Goal: Communication & Community: Answer question/provide support

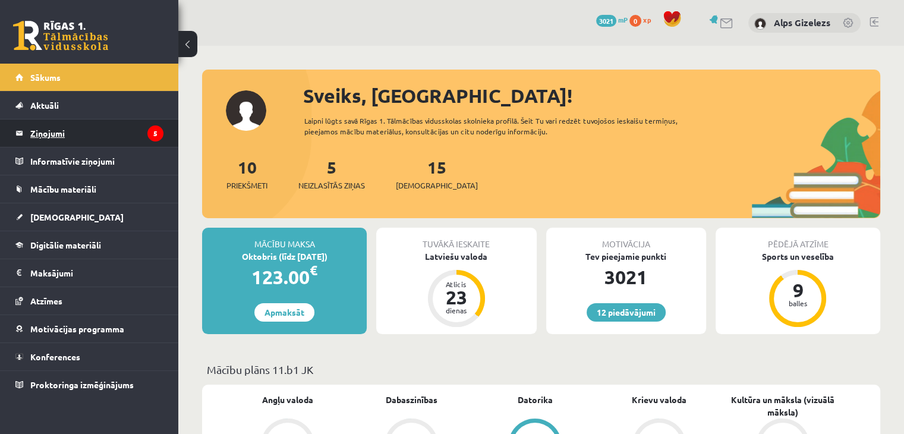
click at [61, 136] on legend "Ziņojumi 5" at bounding box center [96, 133] width 133 height 27
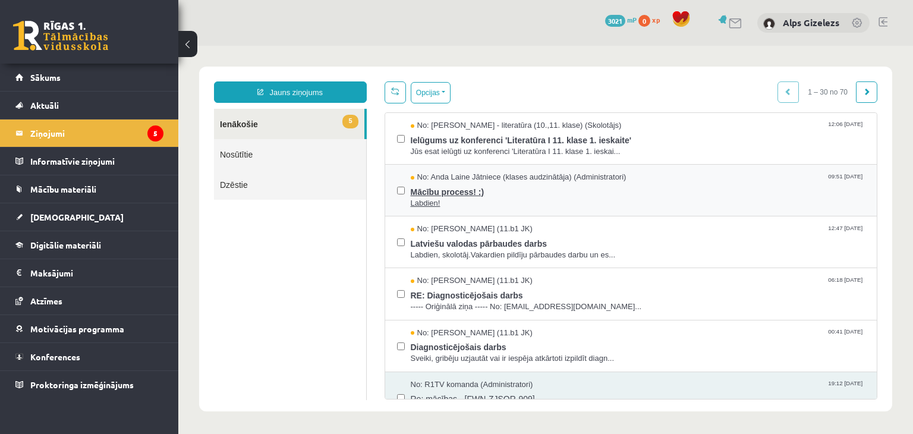
click at [455, 196] on span "Mācību process! :)" at bounding box center [638, 190] width 455 height 15
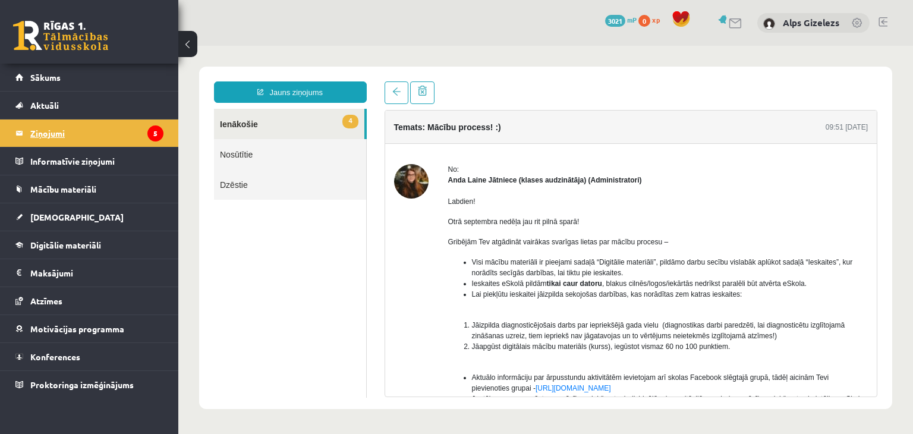
click at [63, 130] on legend "Ziņojumi 5" at bounding box center [96, 133] width 133 height 27
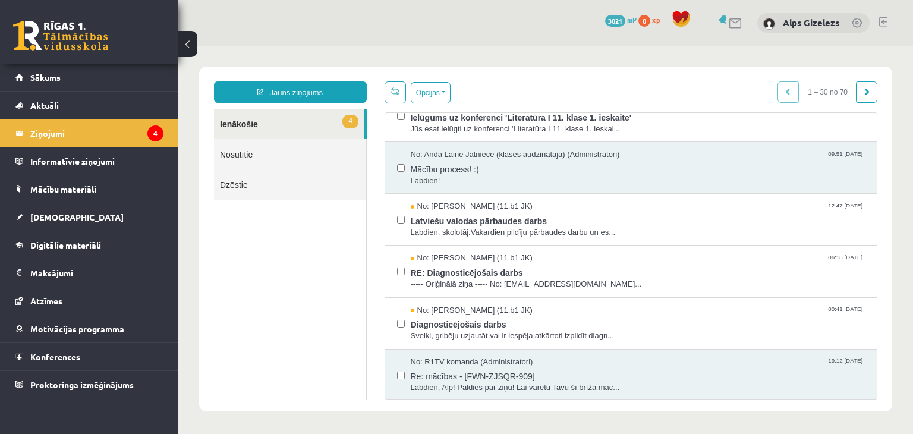
scroll to position [24, 0]
click at [445, 96] on button "Opcijas" at bounding box center [431, 92] width 40 height 21
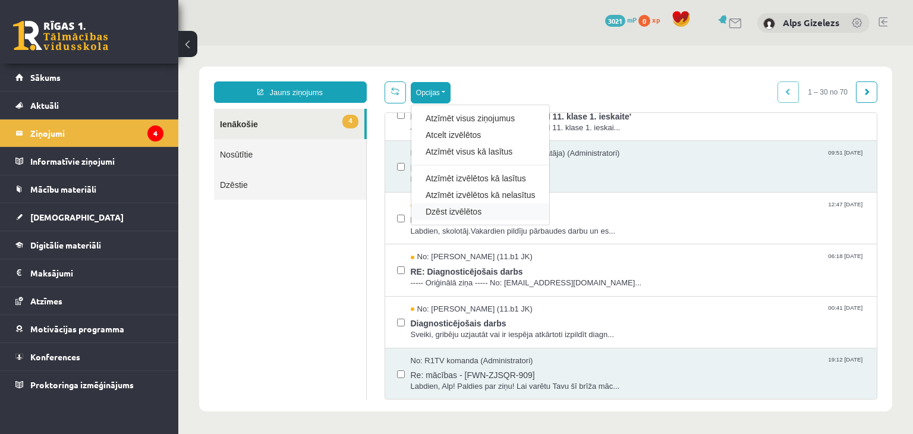
click at [448, 218] on div "Dzēst izvēlētos" at bounding box center [480, 211] width 138 height 17
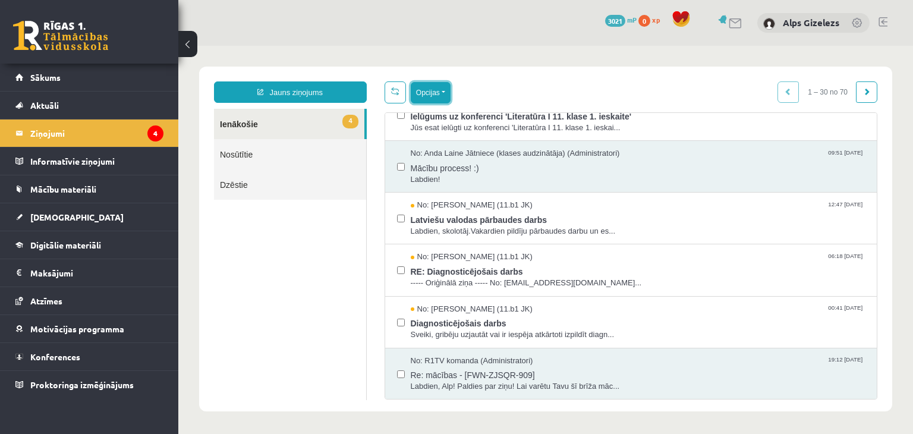
click at [426, 87] on button "Opcijas" at bounding box center [431, 92] width 40 height 21
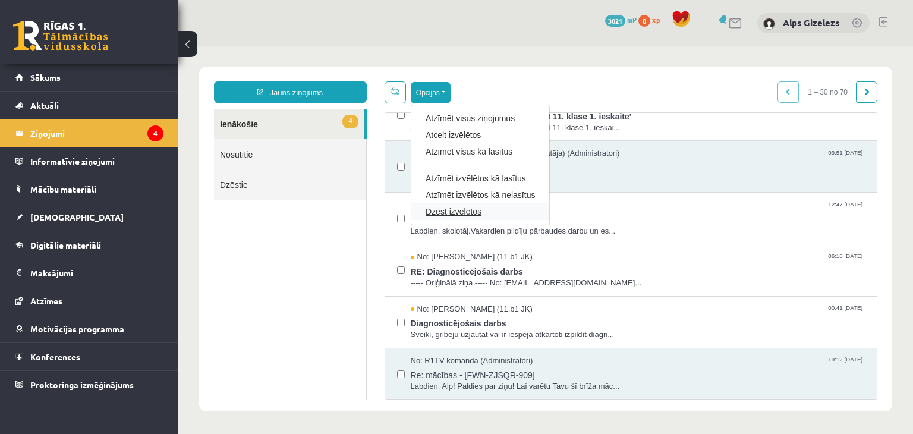
click at [432, 208] on link "Dzēst izvēlētos" at bounding box center [480, 212] width 109 height 12
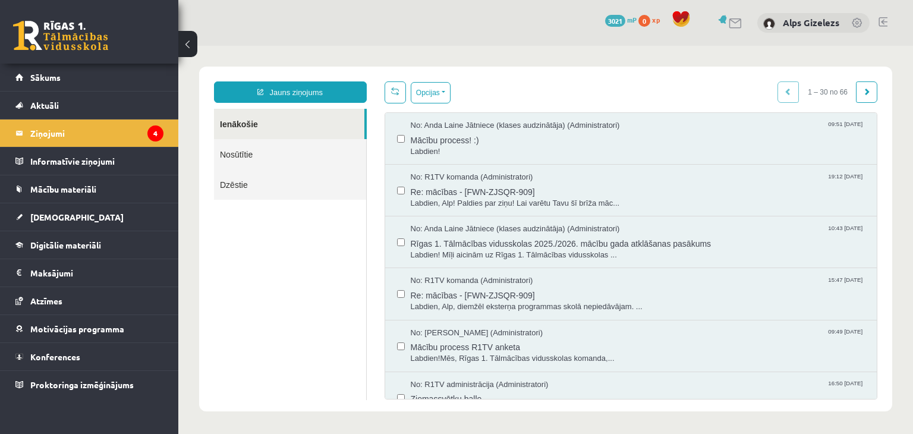
scroll to position [0, 0]
click at [304, 323] on ul "Ienākošie Nosūtītie Dzēstie" at bounding box center [290, 254] width 153 height 291
click at [81, 127] on legend "Ziņojumi 4" at bounding box center [96, 133] width 133 height 27
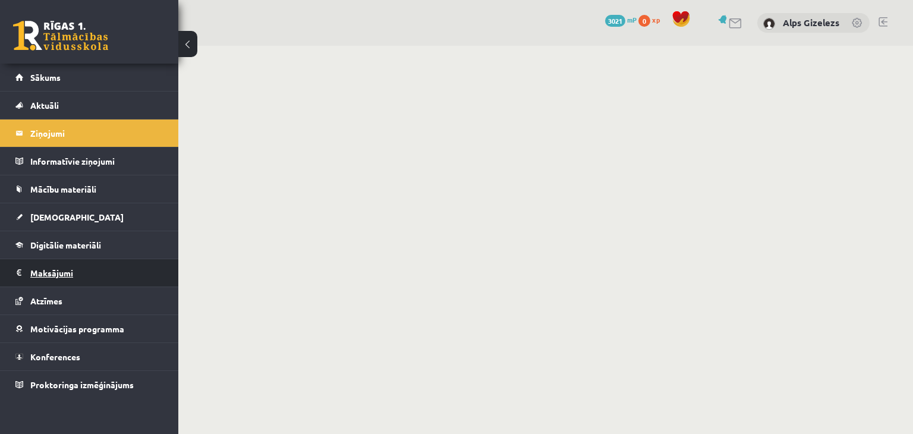
click at [40, 271] on legend "Maksājumi 0" at bounding box center [96, 272] width 133 height 27
